Goal: Task Accomplishment & Management: Manage account settings

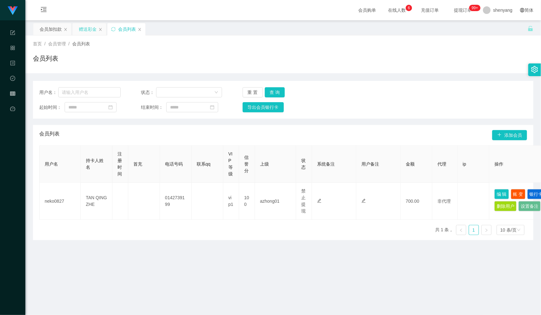
click at [91, 26] on div "赠送彩金" at bounding box center [88, 29] width 18 height 12
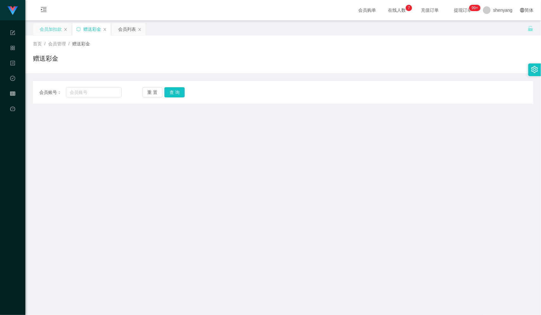
click at [48, 26] on div "会员加扣款" at bounding box center [51, 29] width 22 height 12
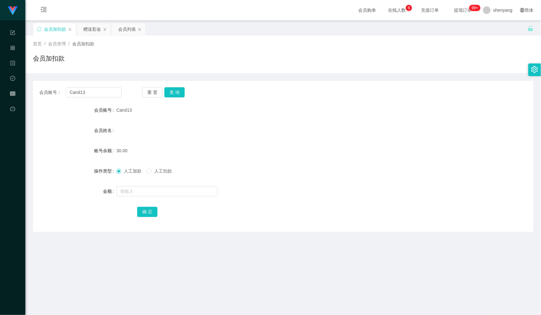
click at [56, 42] on span "会员管理" at bounding box center [57, 43] width 18 height 5
click at [56, 46] on span "会员管理" at bounding box center [57, 43] width 18 height 5
click at [122, 26] on div "会员列表" at bounding box center [127, 29] width 18 height 12
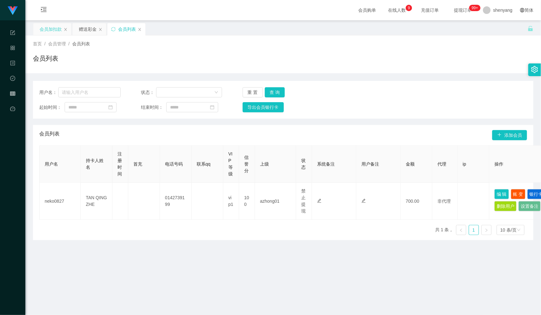
click at [44, 28] on div "会员加扣款" at bounding box center [51, 29] width 22 height 12
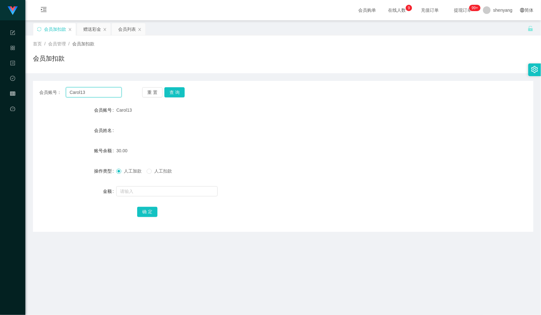
drag, startPoint x: 97, startPoint y: 93, endPoint x: 63, endPoint y: 95, distance: 34.7
click at [63, 95] on div "会员账号： Carol13" at bounding box center [80, 92] width 82 height 10
click at [122, 30] on div "会员列表" at bounding box center [127, 29] width 18 height 12
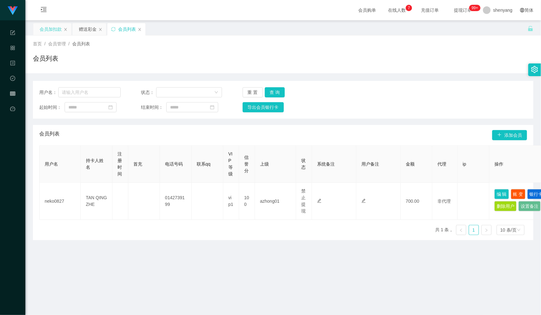
click at [51, 26] on div "会员加扣款" at bounding box center [51, 29] width 22 height 12
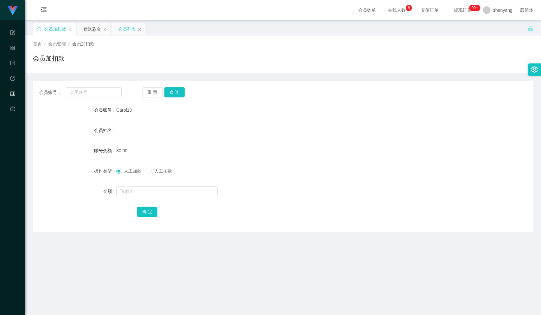
click at [128, 26] on div "会员列表" at bounding box center [127, 29] width 18 height 12
